Goal: Share content: Share content

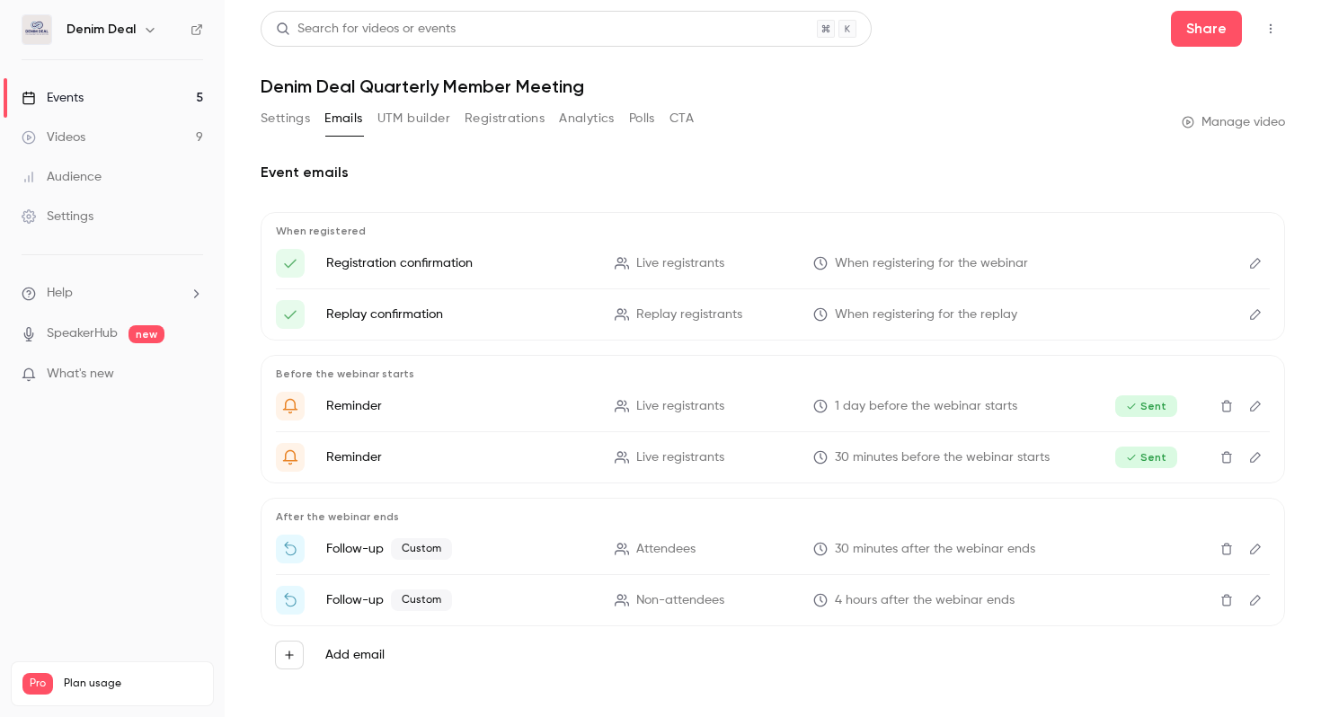
click at [126, 108] on link "Events 5" at bounding box center [112, 98] width 225 height 40
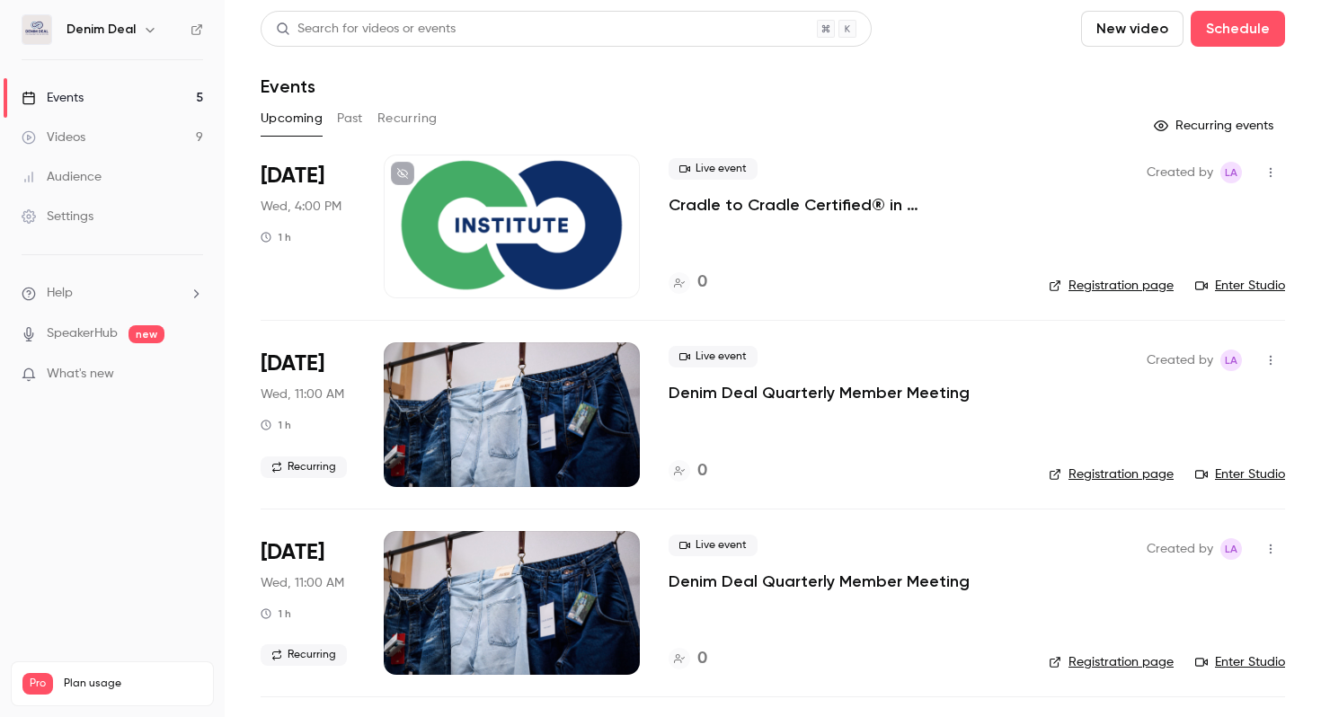
click at [354, 118] on button "Past" at bounding box center [350, 118] width 26 height 29
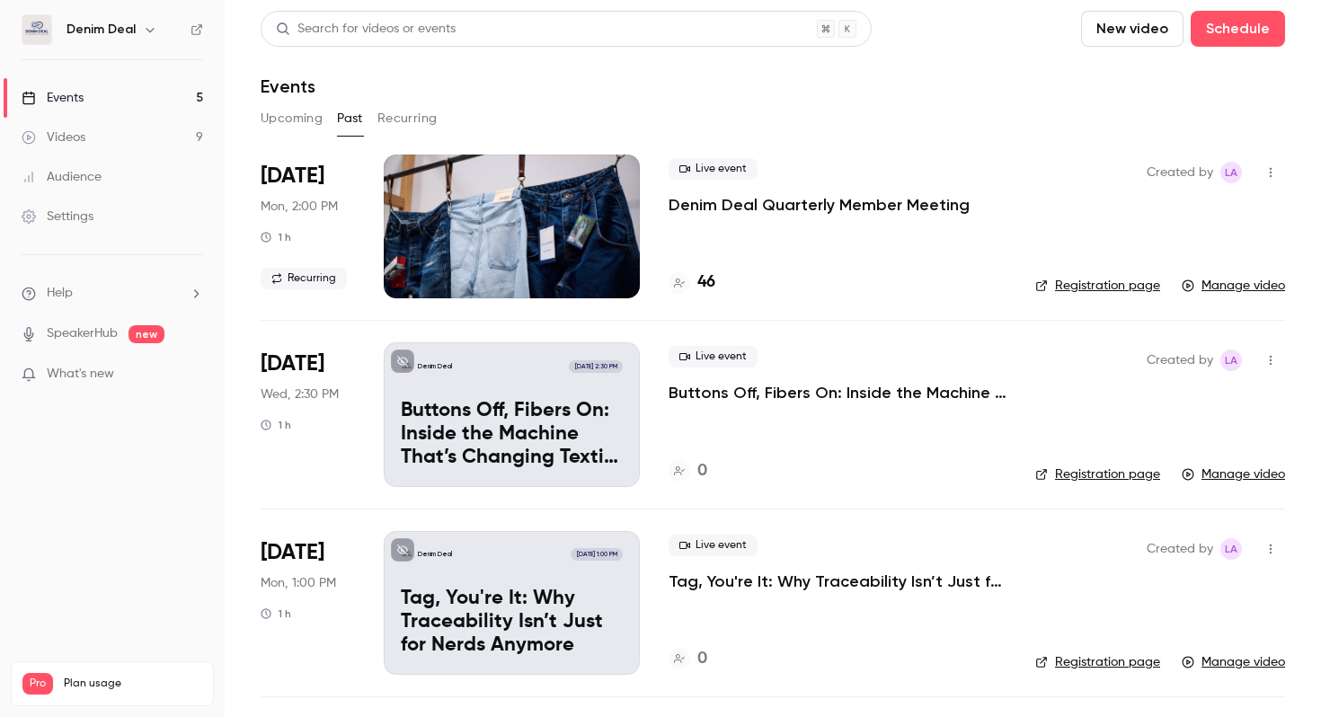
click at [517, 213] on div at bounding box center [512, 227] width 256 height 144
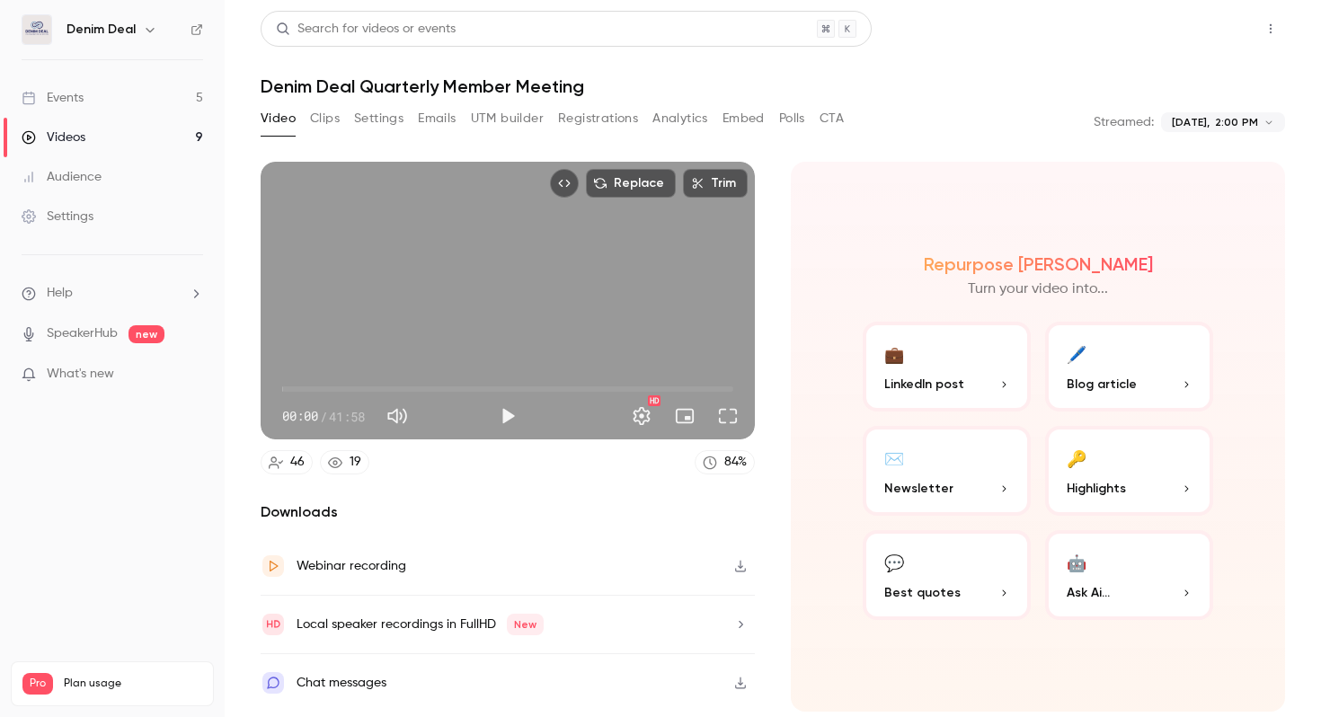
click at [1217, 35] on button "Share" at bounding box center [1206, 29] width 71 height 36
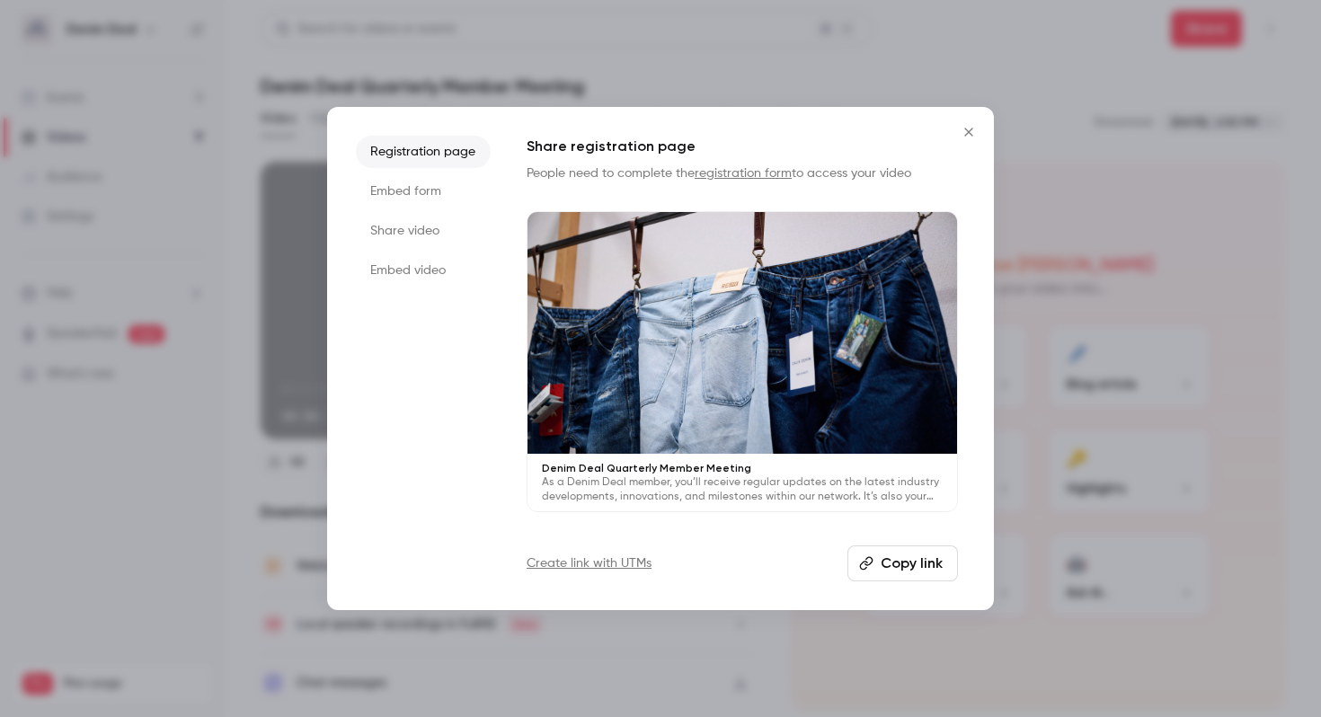
click at [424, 229] on li "Share video" at bounding box center [423, 231] width 135 height 32
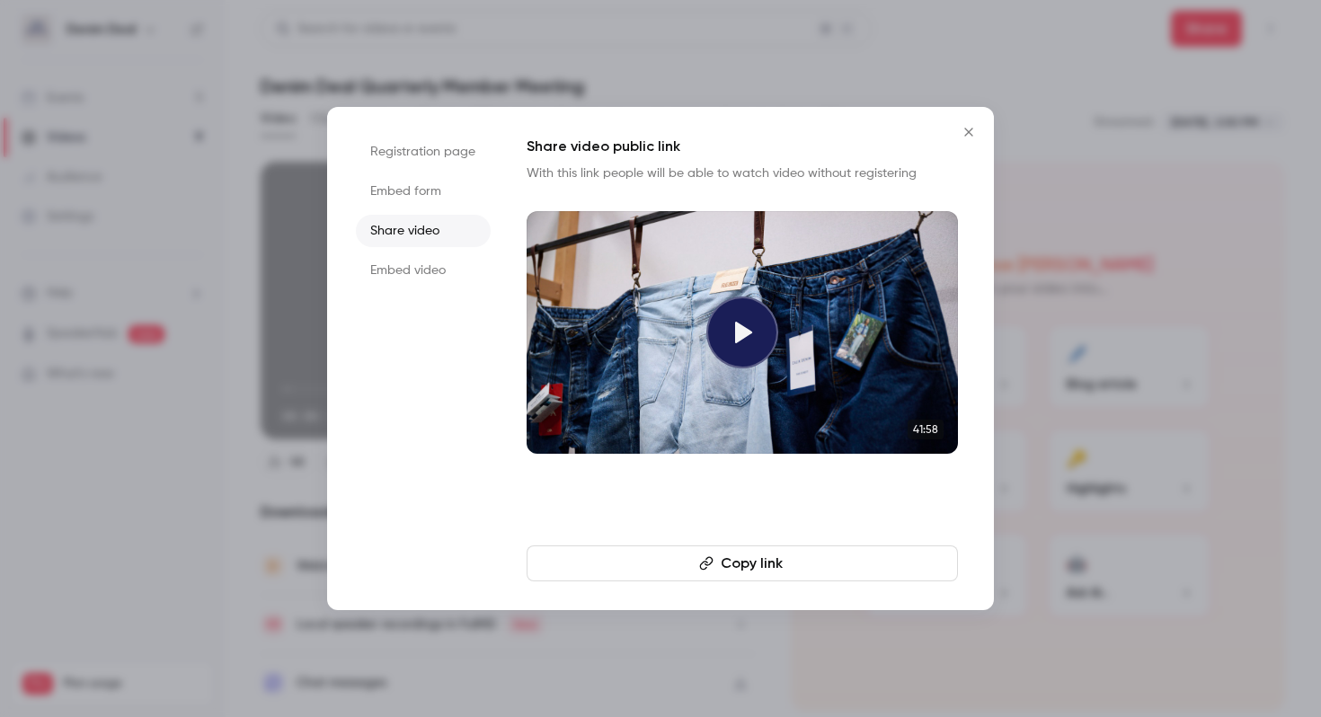
click at [762, 566] on button "Copy link" at bounding box center [742, 564] width 431 height 36
